Goal: Information Seeking & Learning: Learn about a topic

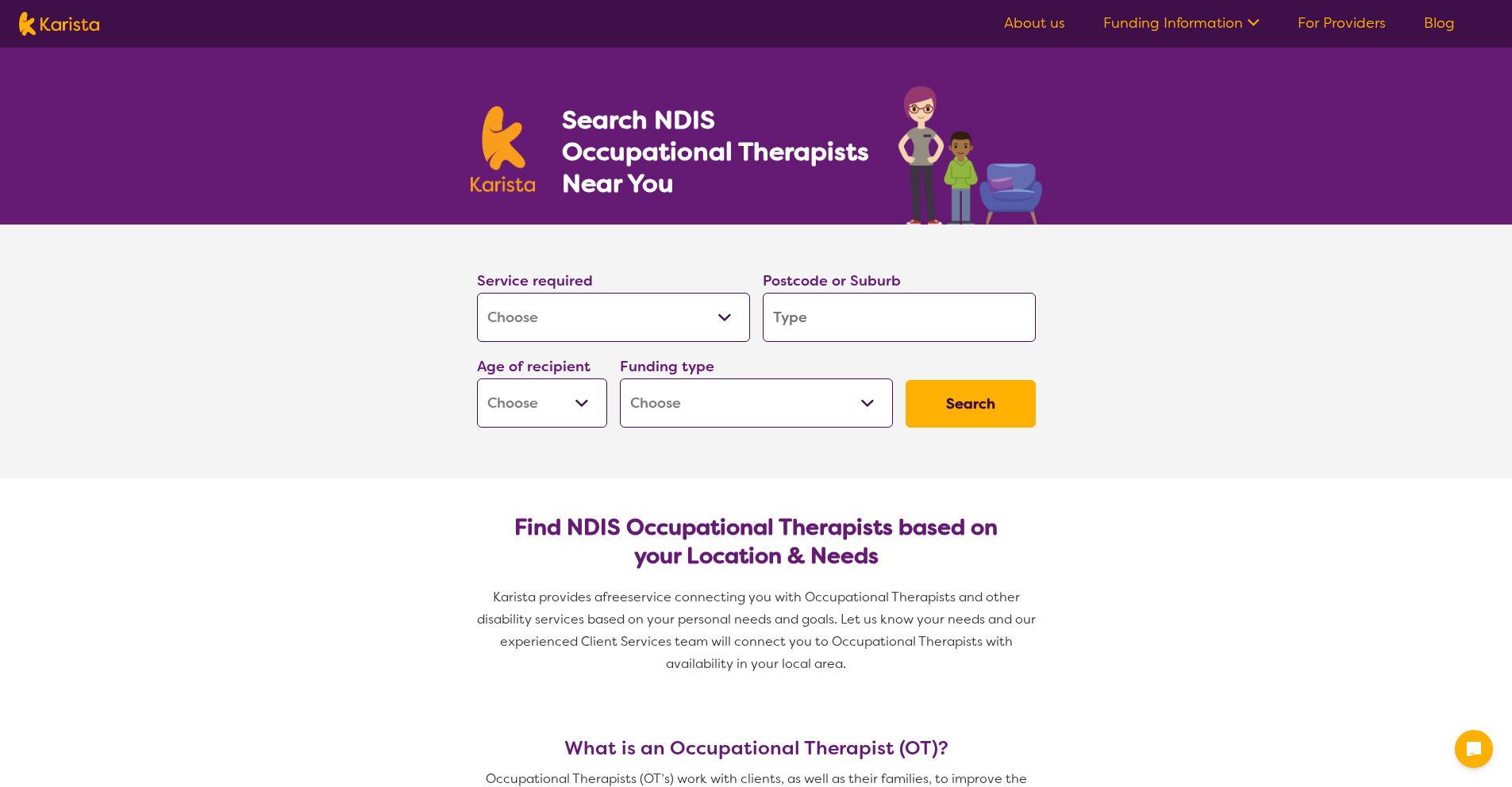
select select "[MEDICAL_DATA]"
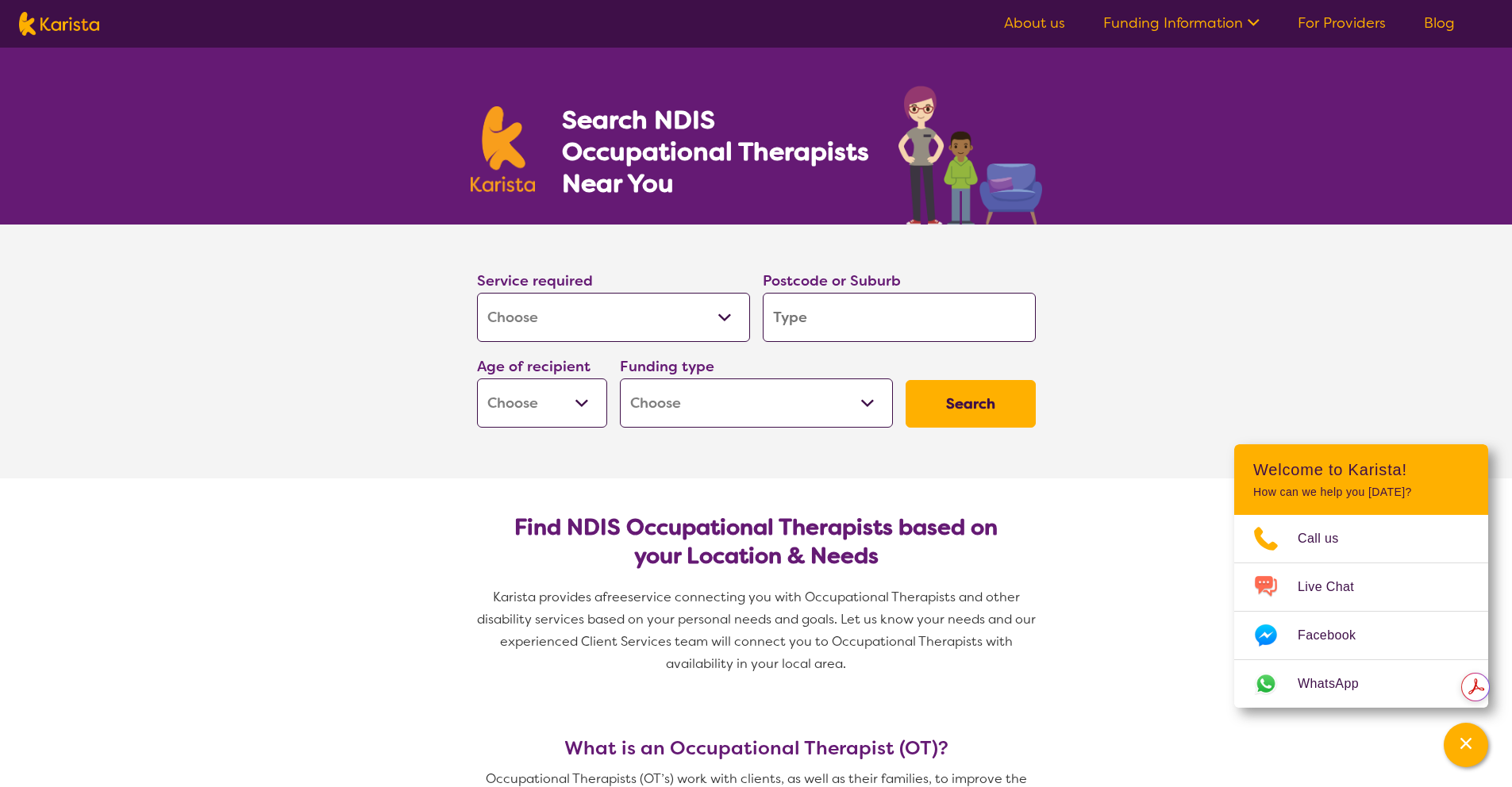
click at [839, 323] on input "search" at bounding box center [899, 316] width 273 height 49
type input "2"
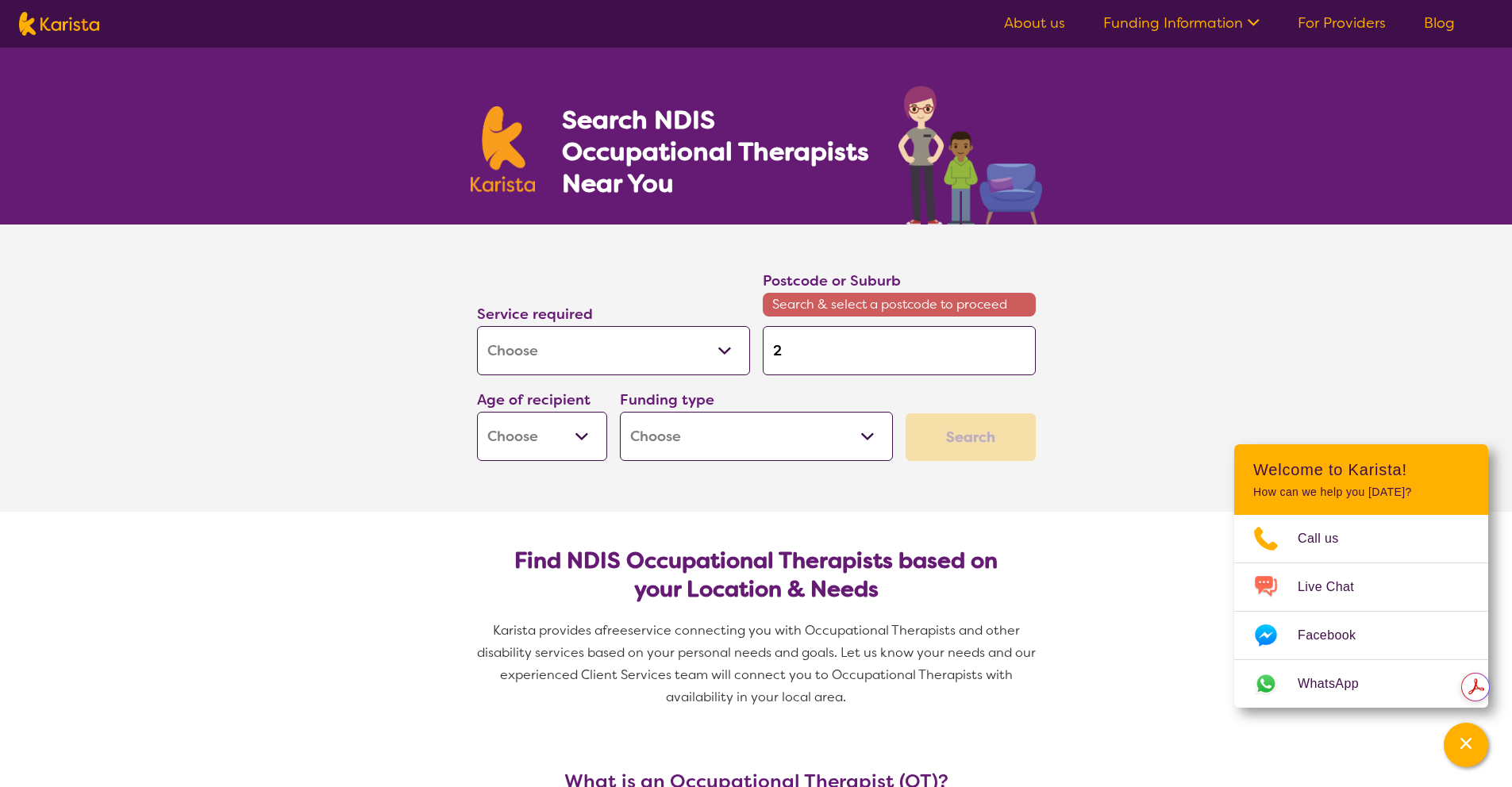
type input "29"
type input "291"
type input "2912"
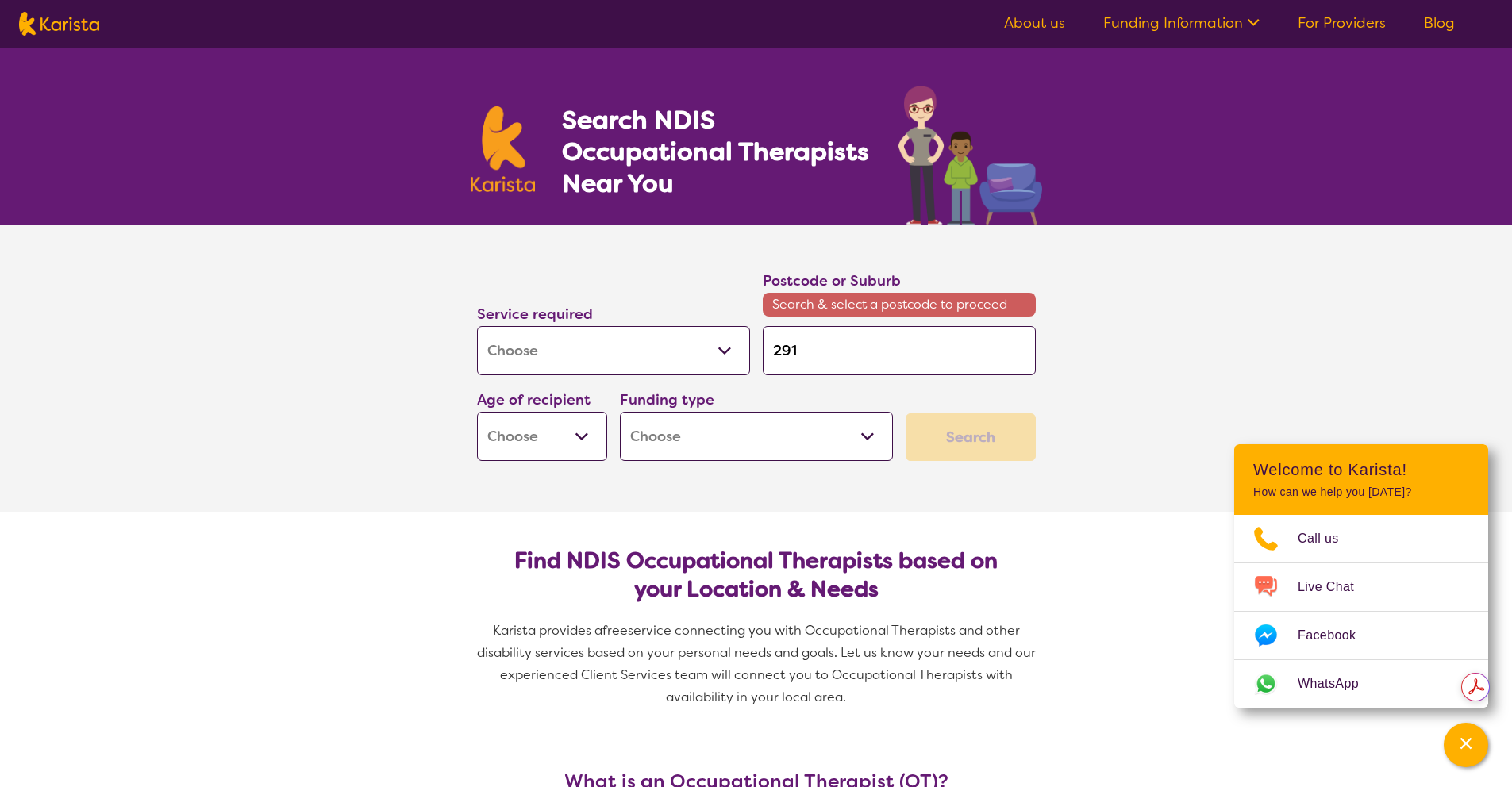
type input "2912"
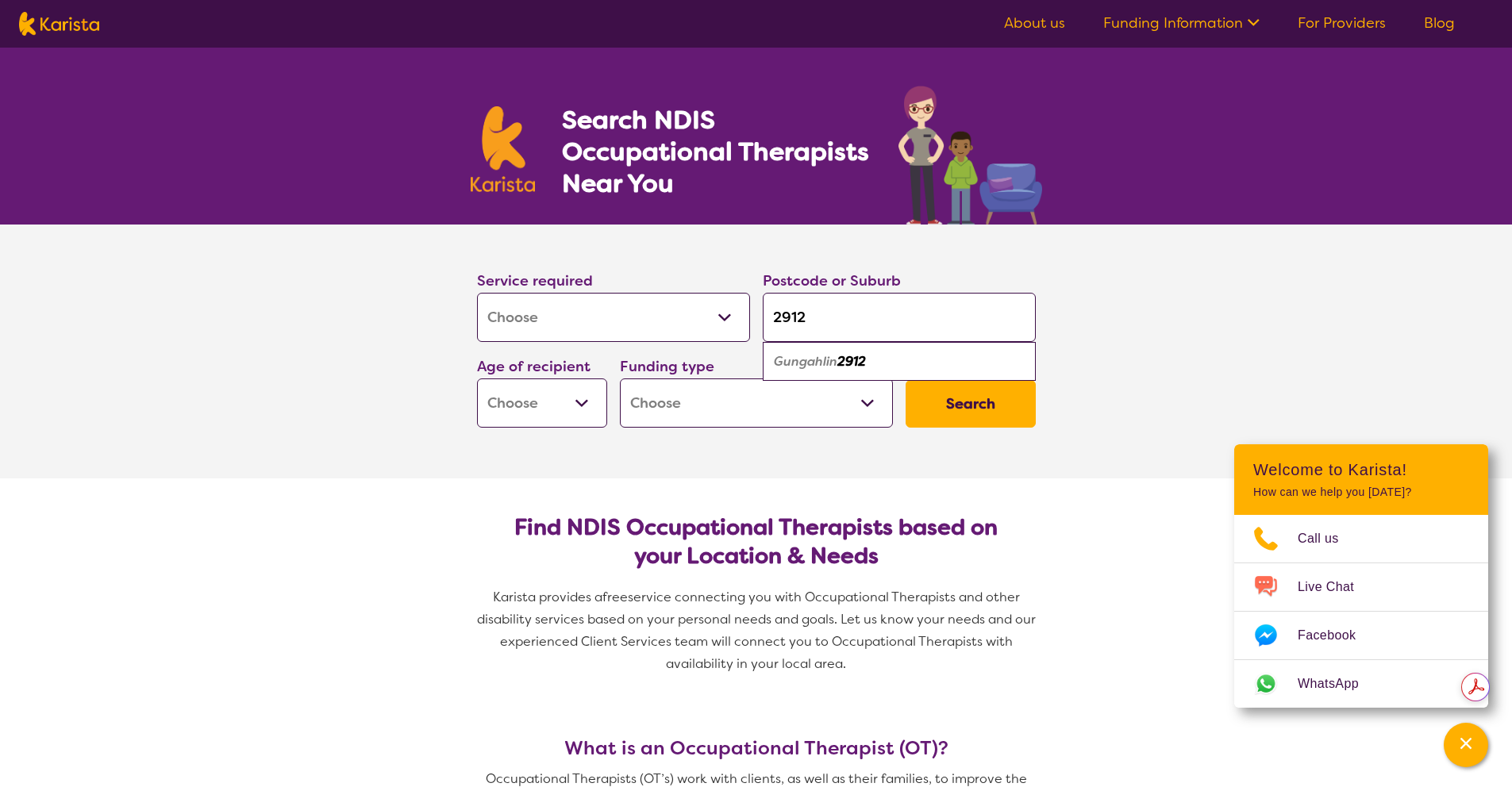
type input "2912"
click at [595, 410] on select "Early Childhood - 0 to 9 Child - 10 to 11 Adolescent - 12 to 17 Adult - 18 to 6…" at bounding box center [541, 402] width 130 height 49
select select "EC"
click at [477, 378] on select "Early Childhood - 0 to 9 Child - 10 to 11 Adolescent - 12 to 17 Adult - 18 to 6…" at bounding box center [541, 402] width 130 height 49
select select "EC"
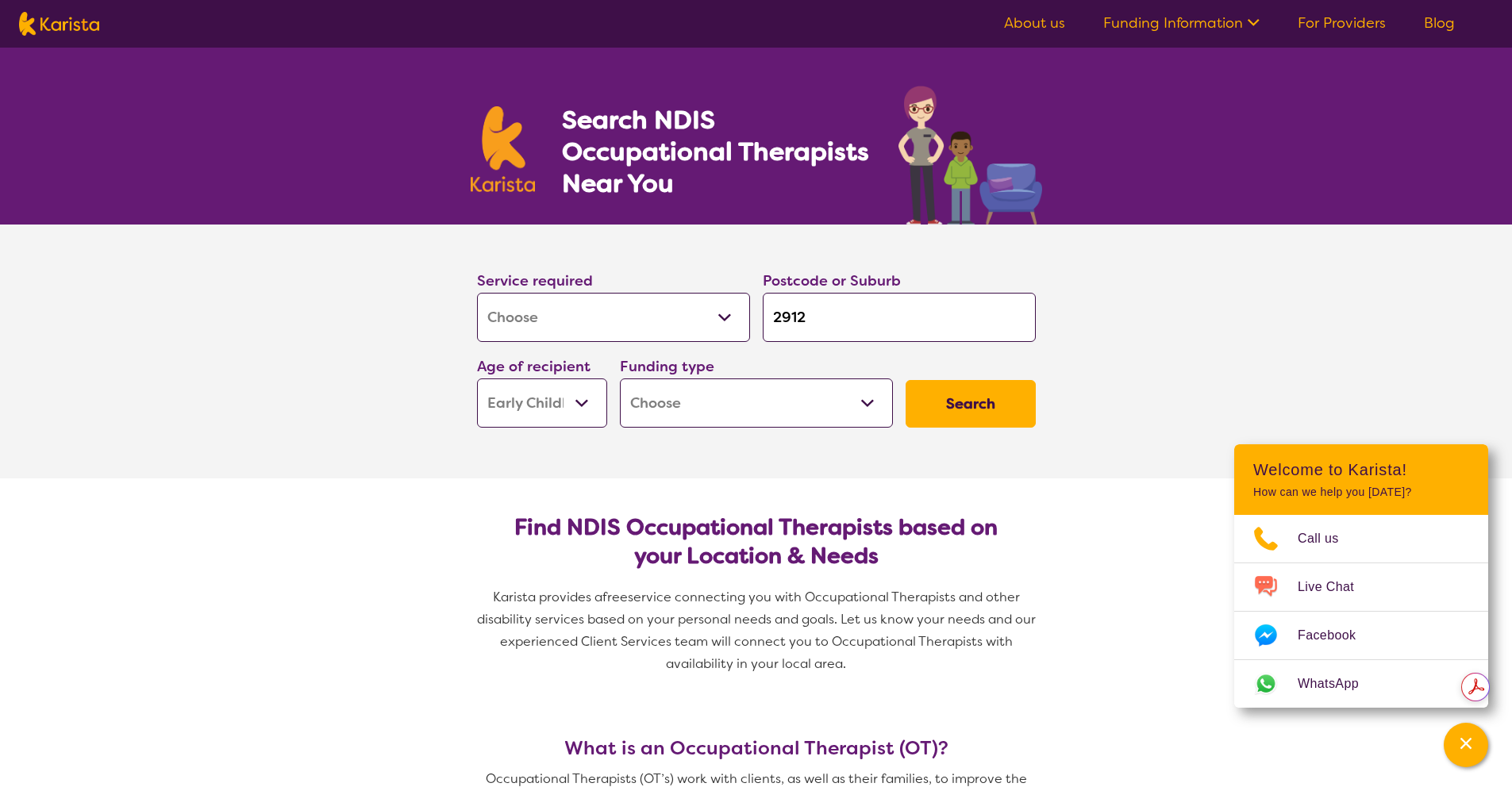
click at [819, 404] on select "Home Care Package (HCP) National Disability Insurance Scheme (NDIS) I don't know" at bounding box center [756, 402] width 273 height 49
select select "i-don-t-know"
click at [620, 378] on select "Home Care Package (HCP) National Disability Insurance Scheme (NDIS) I don't know" at bounding box center [756, 402] width 273 height 49
select select "i-don-t-know"
click at [974, 418] on button "Search" at bounding box center [971, 404] width 130 height 48
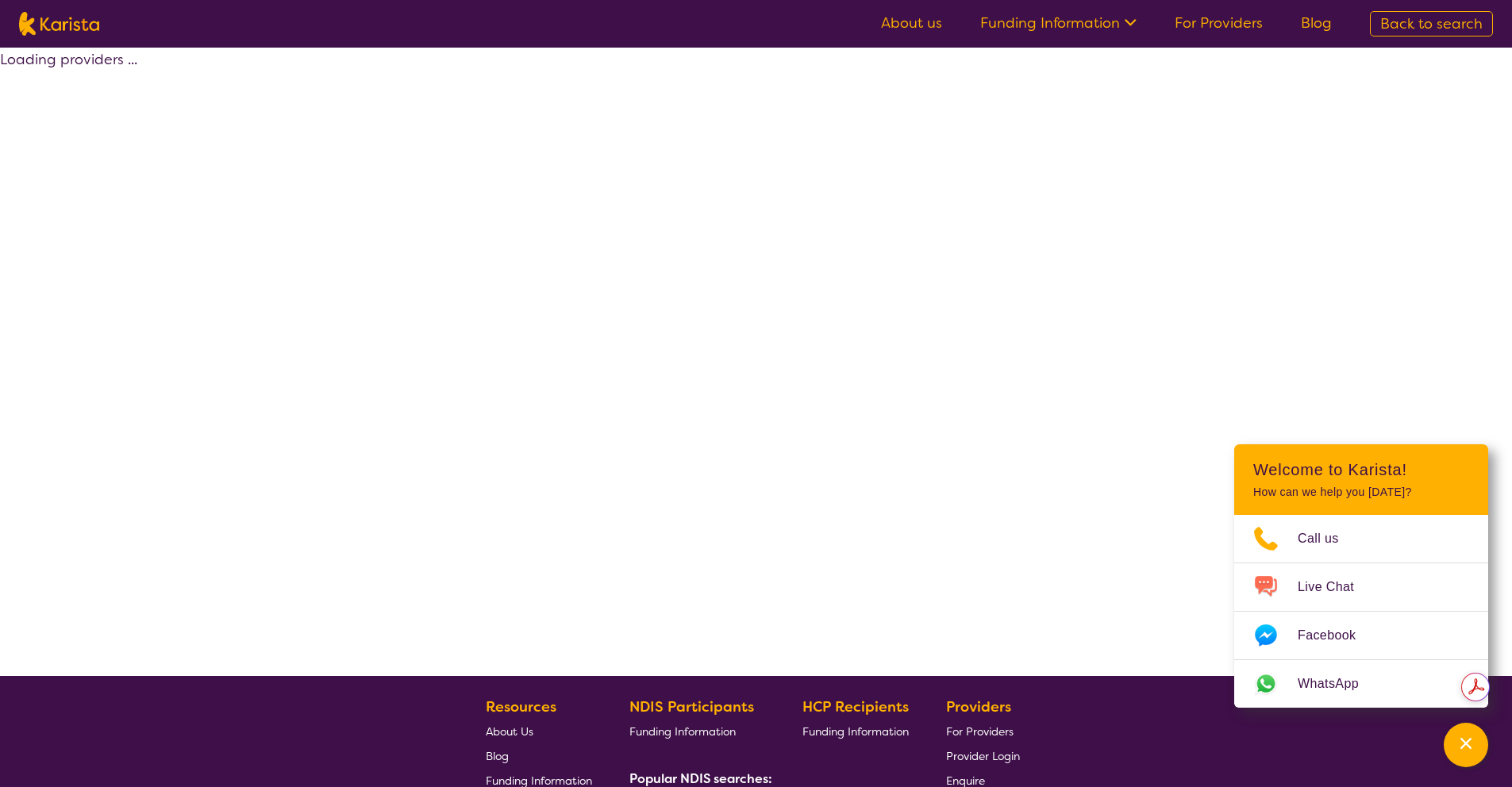
select select "[MEDICAL_DATA]"
select select "EC"
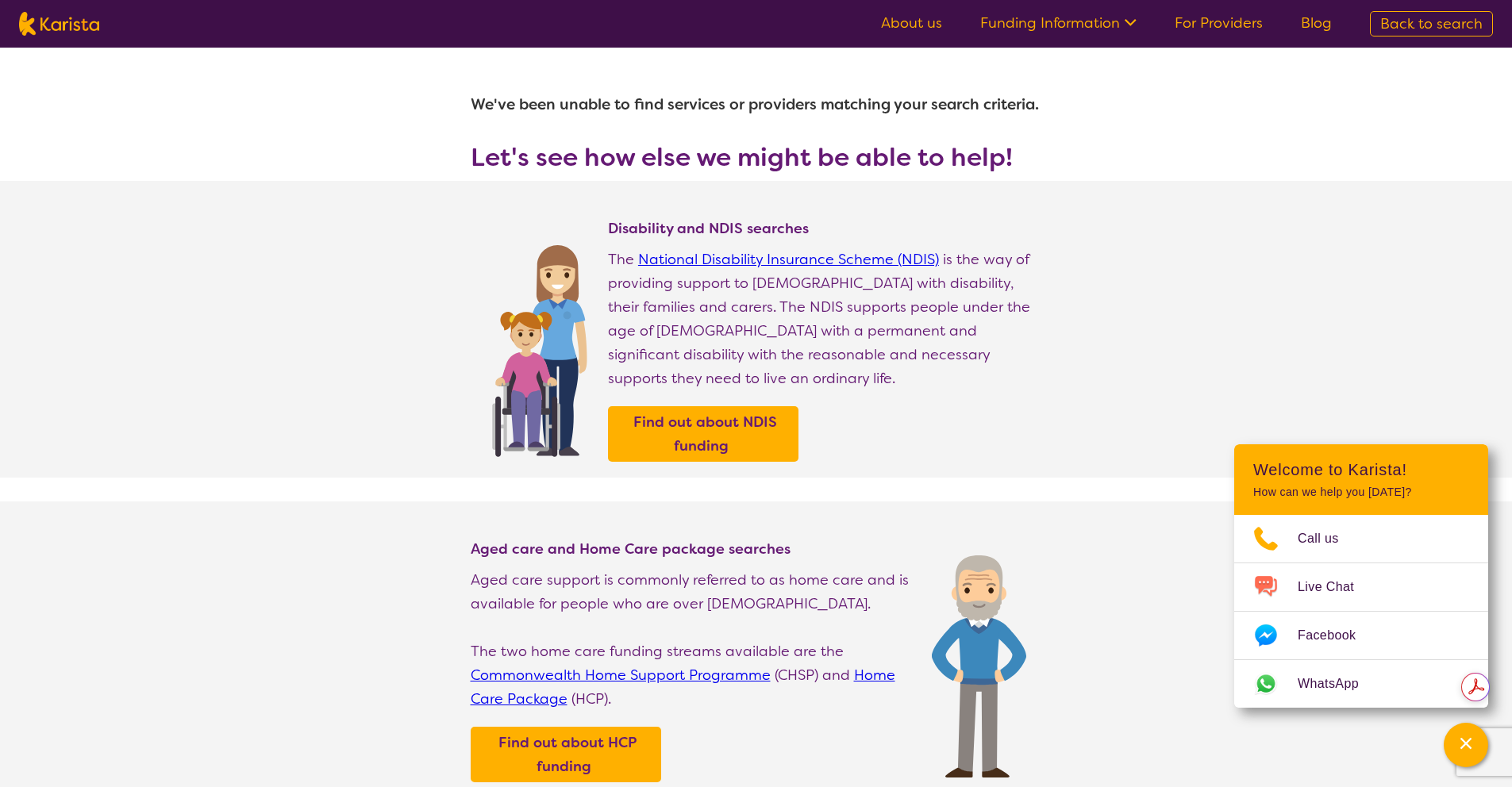
select select "[MEDICAL_DATA]"
select select "EC"
select select "i-don-t-know"
select select "[MEDICAL_DATA]"
select select "EC"
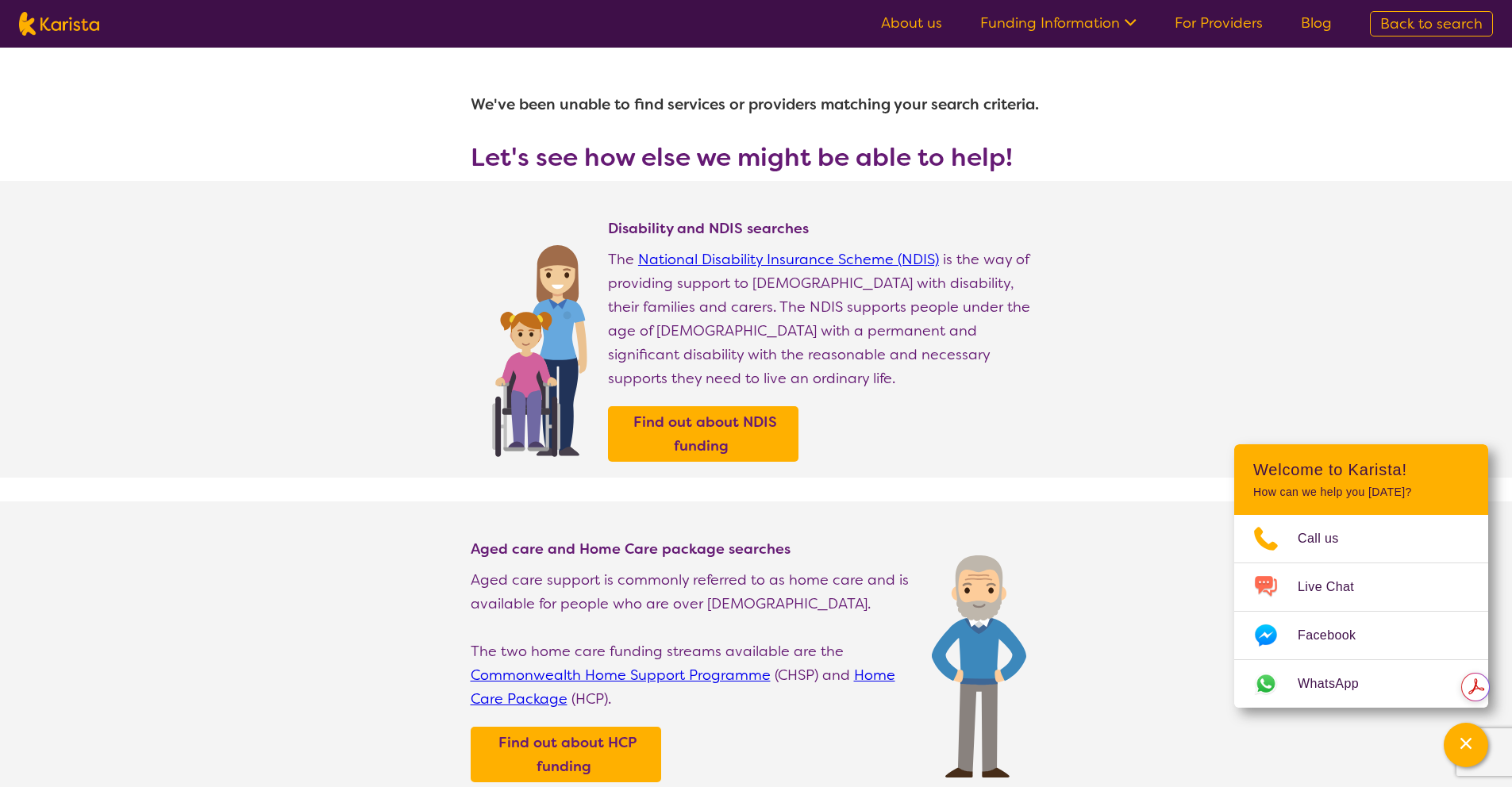
select select "i-don-t-know"
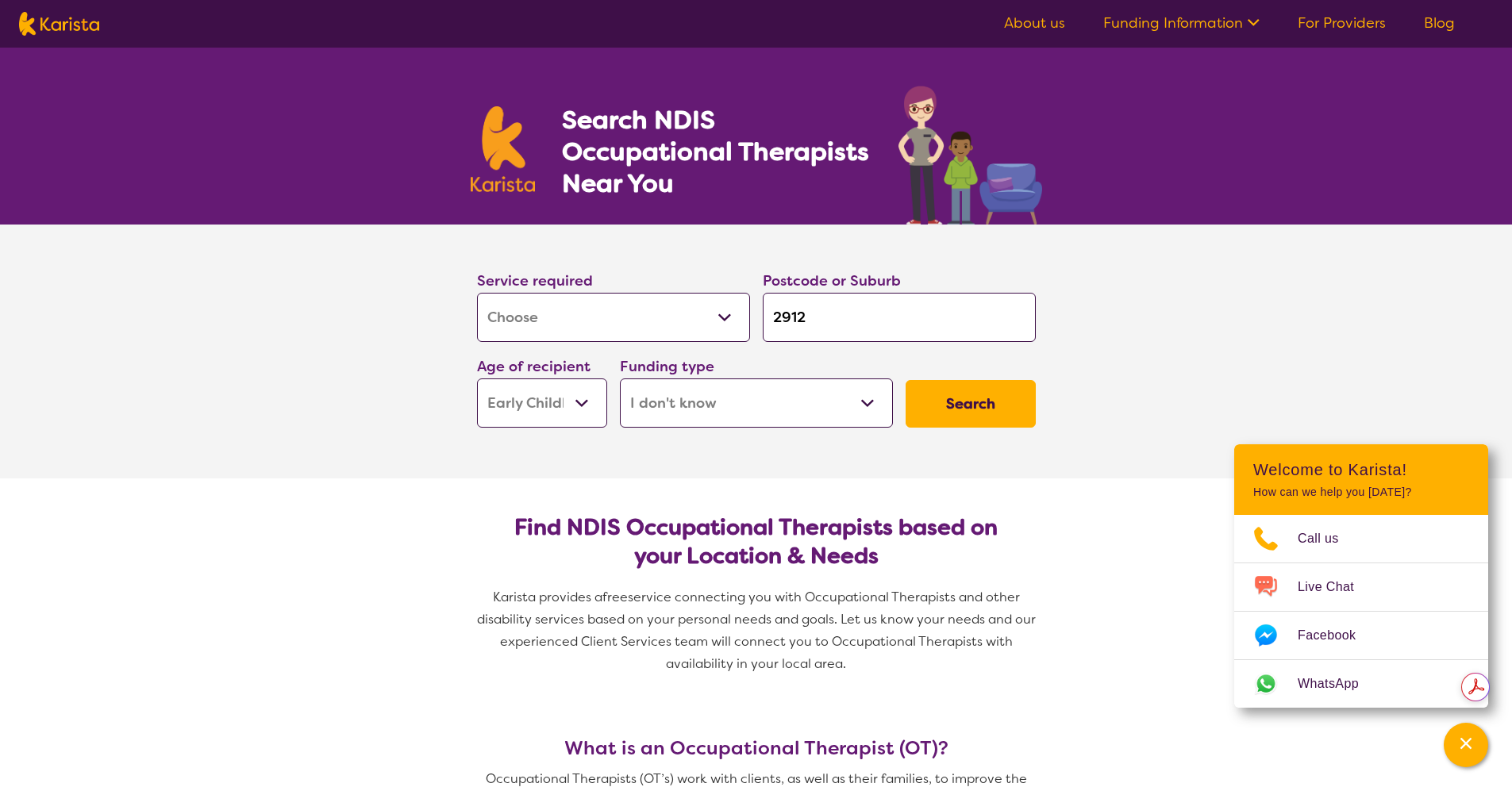
click at [755, 391] on select "Home Care Package (HCP) National Disability Insurance Scheme (NDIS) I don't know" at bounding box center [756, 402] width 273 height 49
select select "HCP"
click at [620, 378] on select "Home Care Package (HCP) National Disability Insurance Scheme (NDIS) I don't know" at bounding box center [756, 402] width 273 height 49
select select "HCP"
click at [964, 406] on button "Search" at bounding box center [971, 404] width 130 height 48
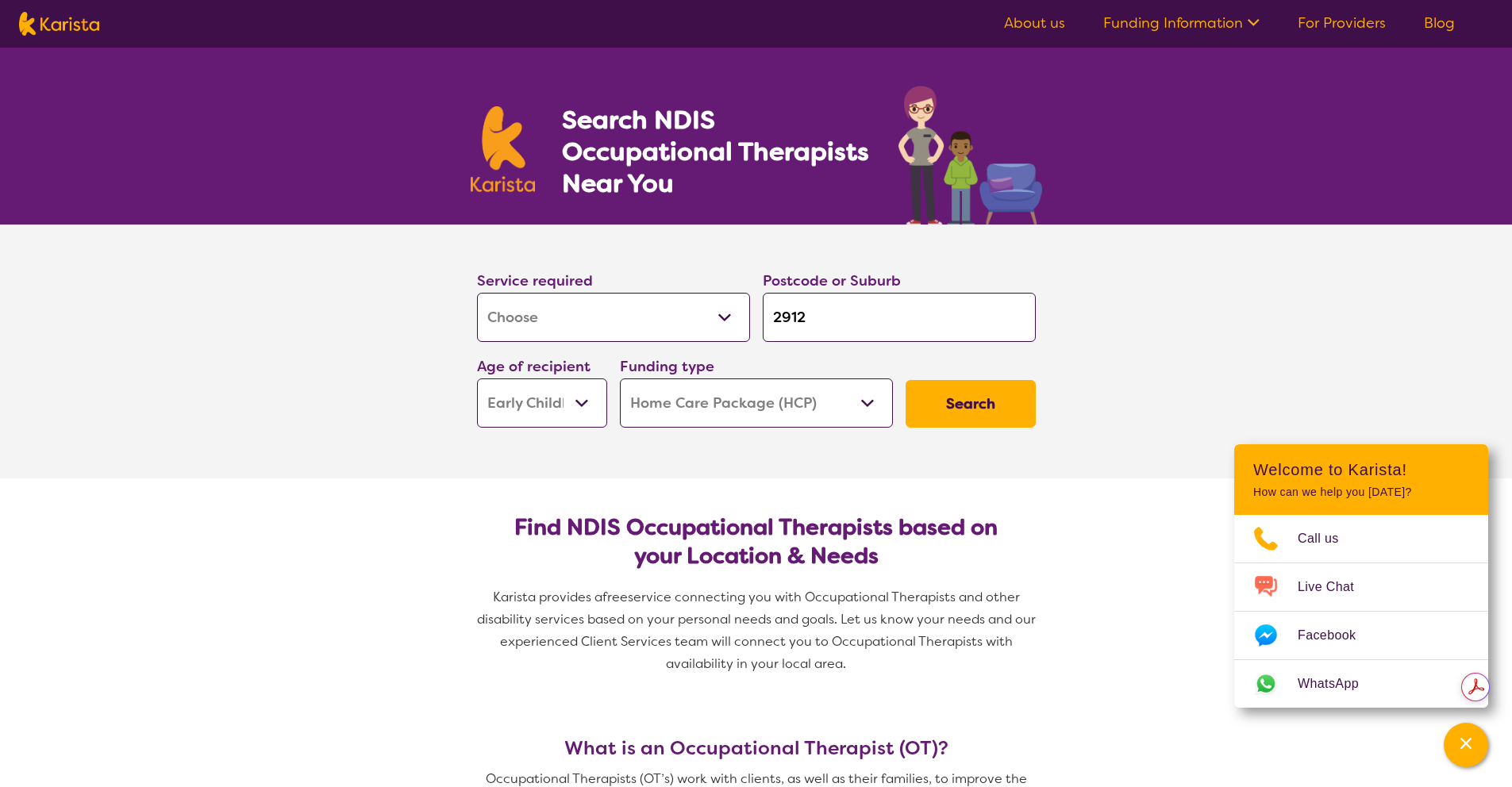
select select "HCP"
select select "[MEDICAL_DATA]"
select select "EC"
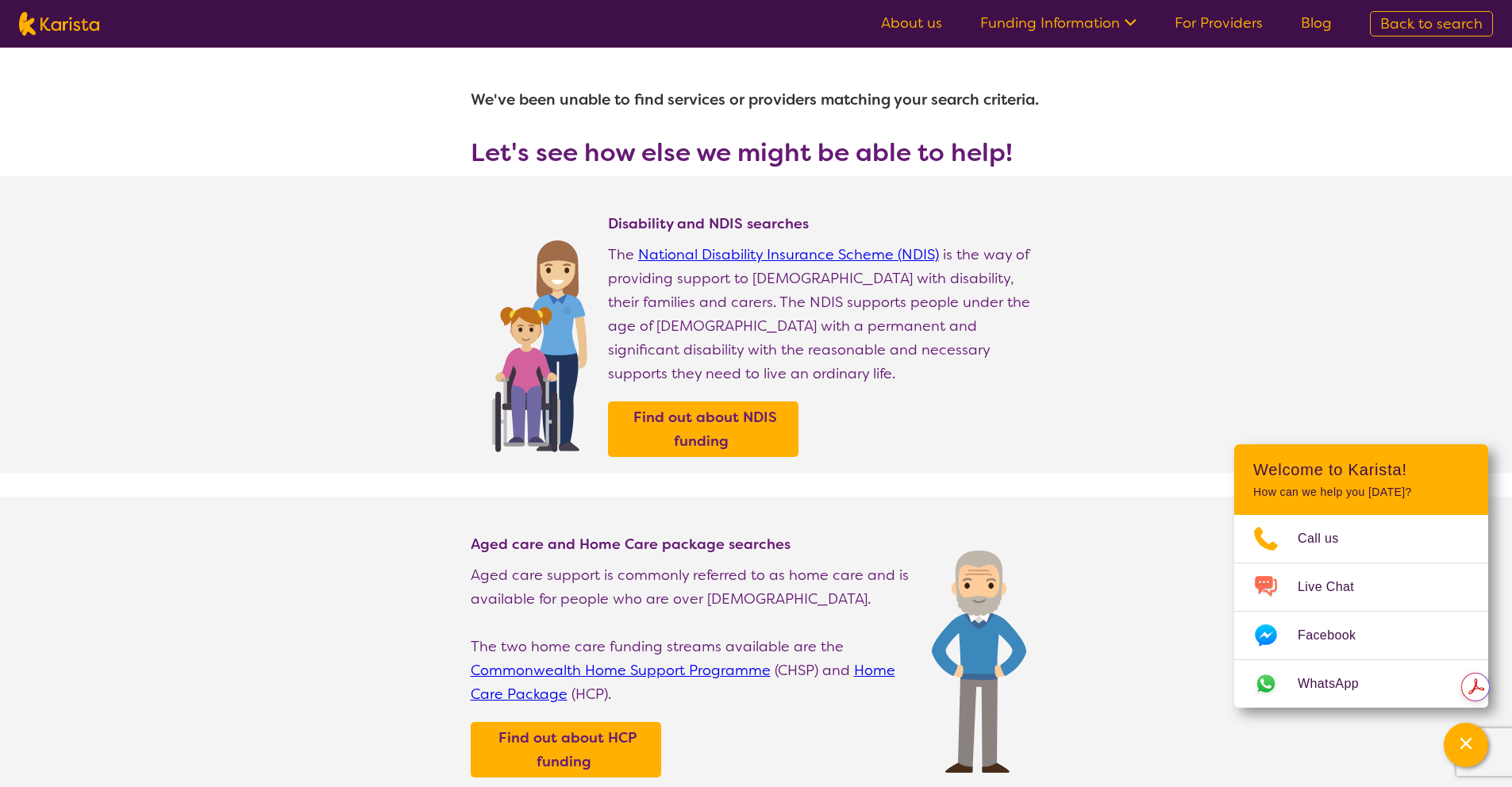
scroll to position [293, 0]
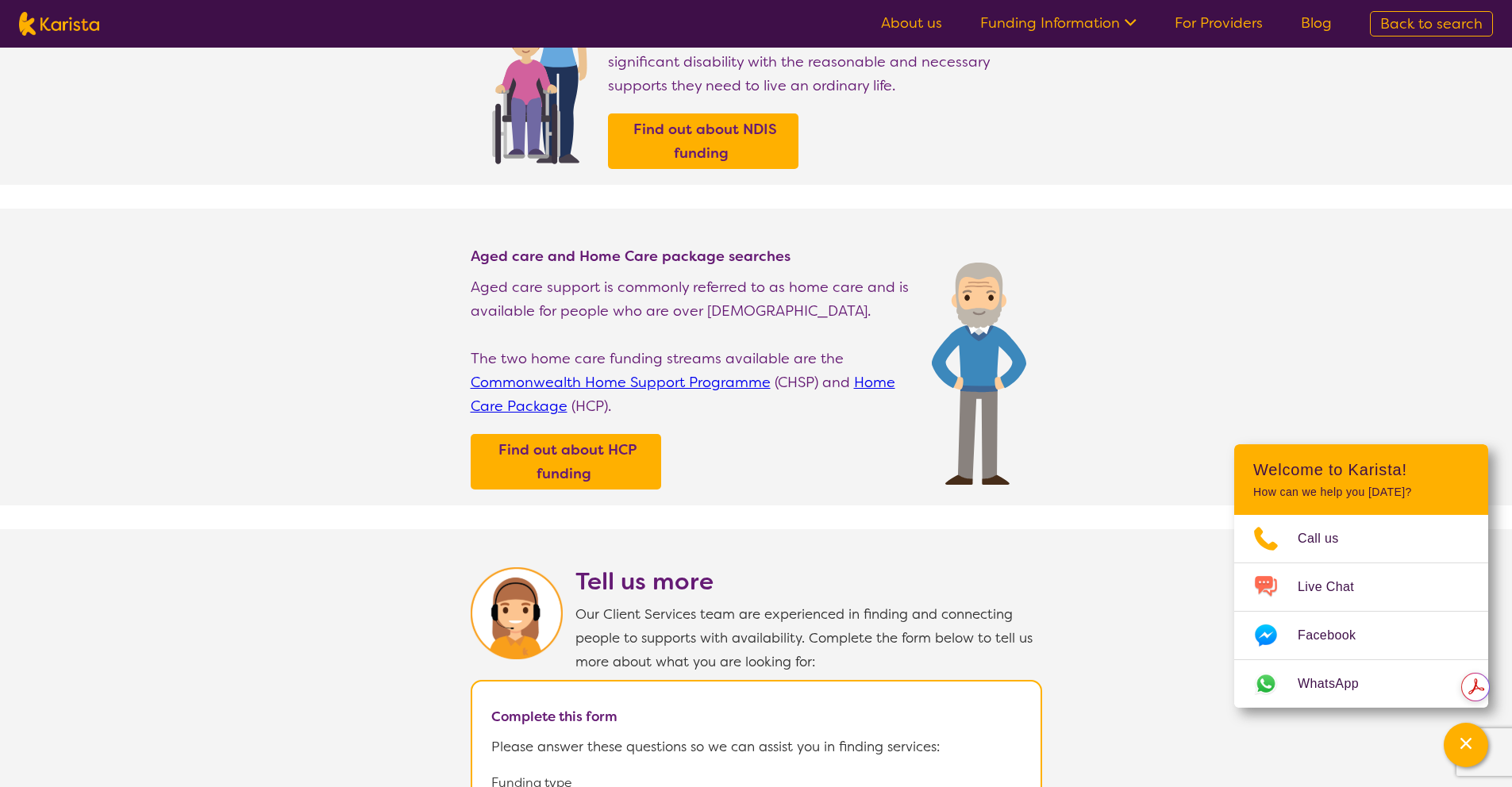
select select "[MEDICAL_DATA]"
select select "EC"
select select "HCP"
select select "[MEDICAL_DATA]"
select select "EC"
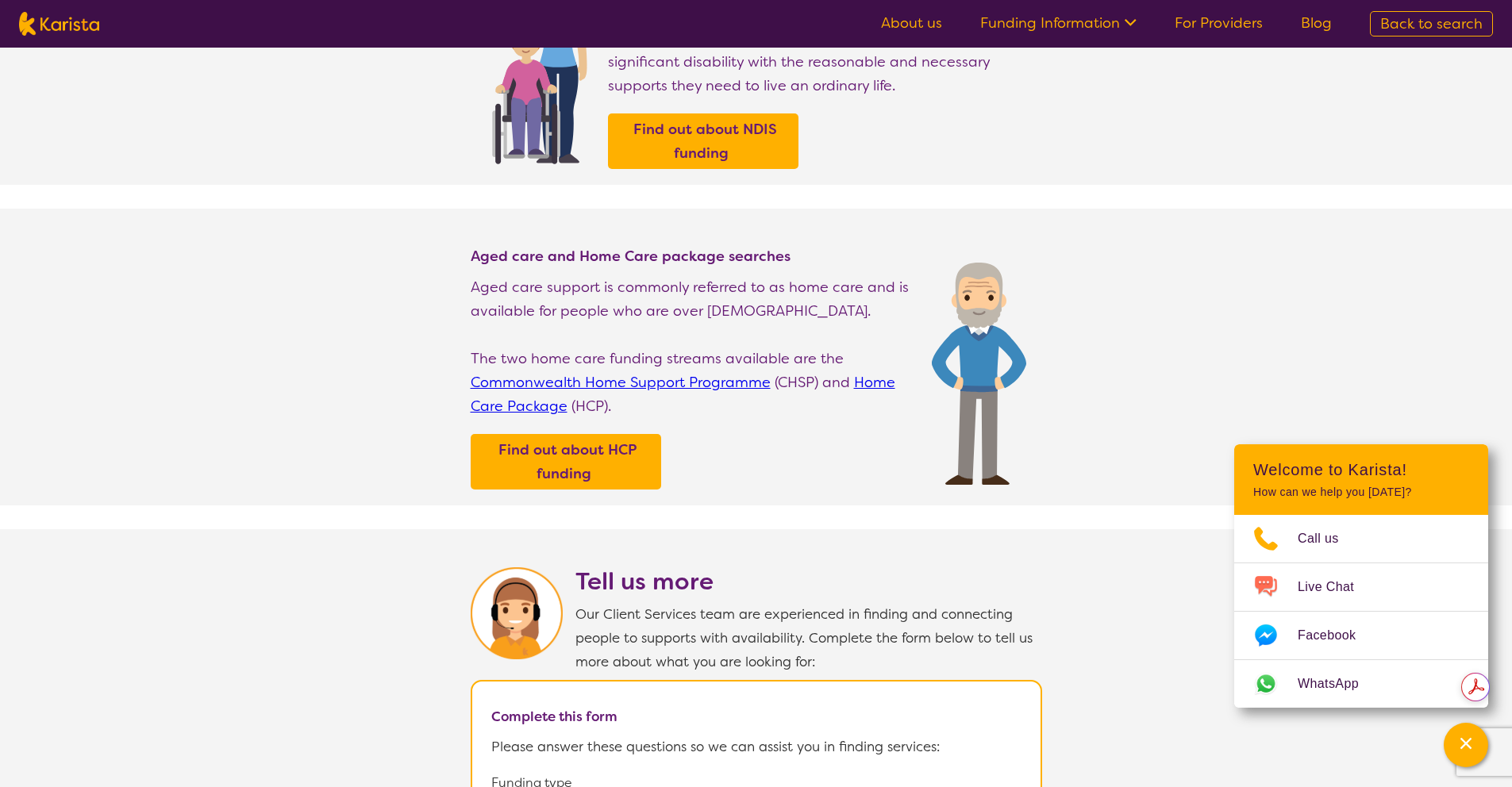
select select "HCP"
